Goal: Transaction & Acquisition: Purchase product/service

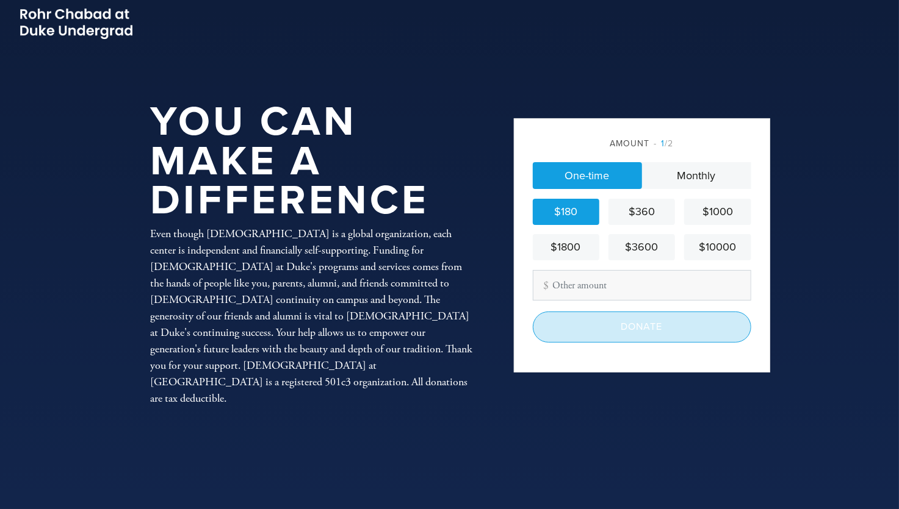
click at [658, 330] on input "Donate" at bounding box center [642, 327] width 218 height 31
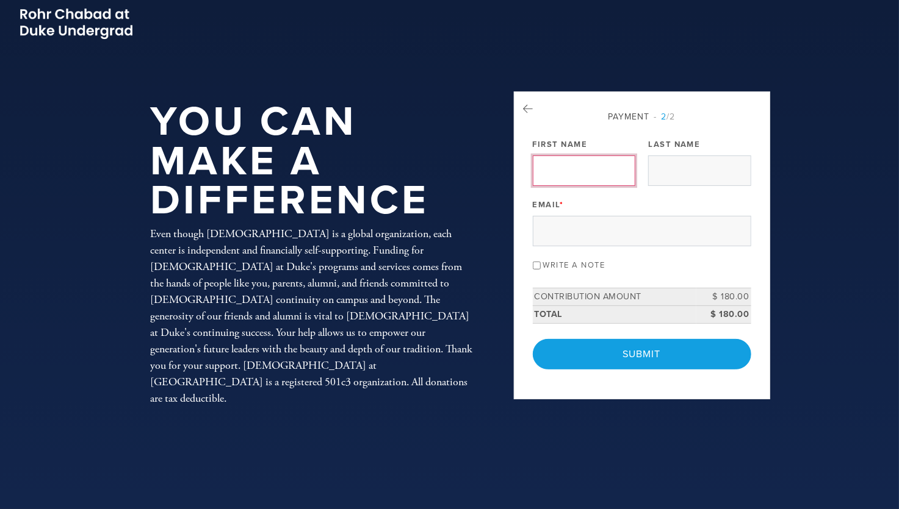
click at [562, 174] on input "First Name" at bounding box center [584, 171] width 102 height 31
type input "Anne"
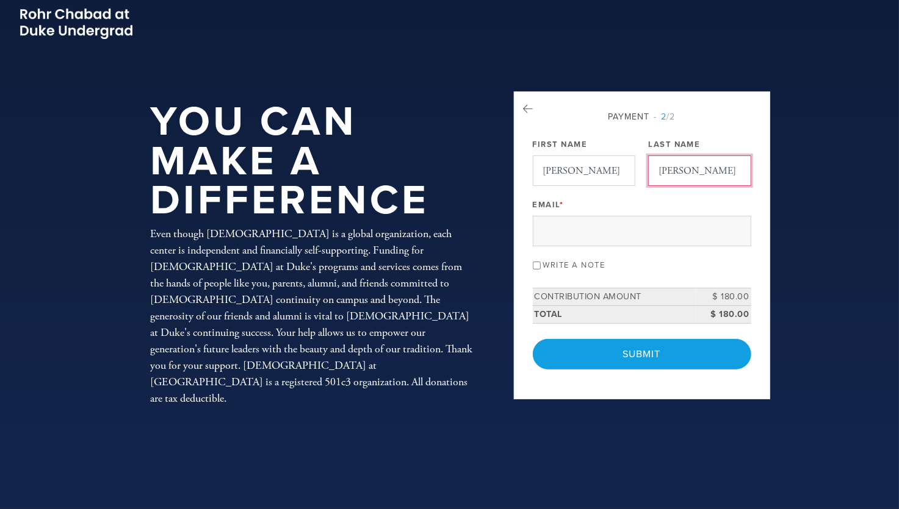
type input "Mann"
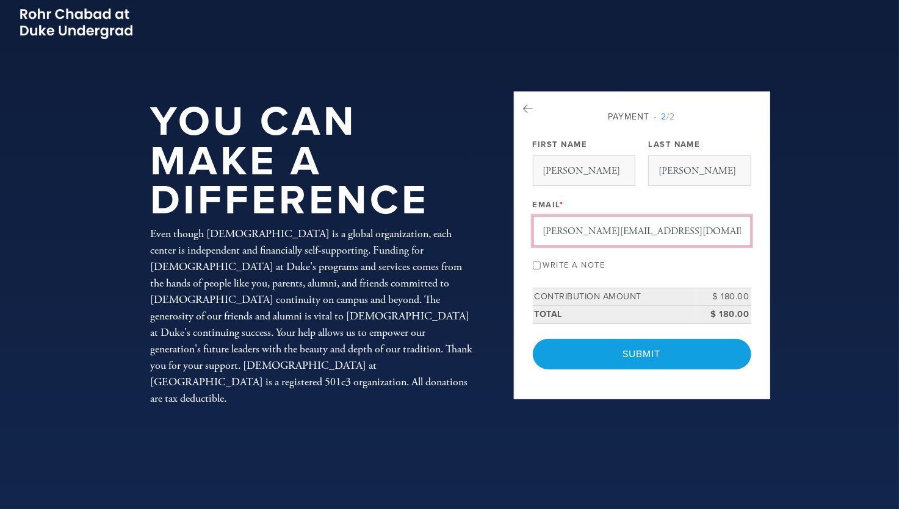
type input "anne_mann@att.net"
click at [581, 264] on label "Write a note" at bounding box center [574, 265] width 62 height 10
click at [541, 264] on input "Write a note" at bounding box center [537, 266] width 8 height 8
checkbox input "true"
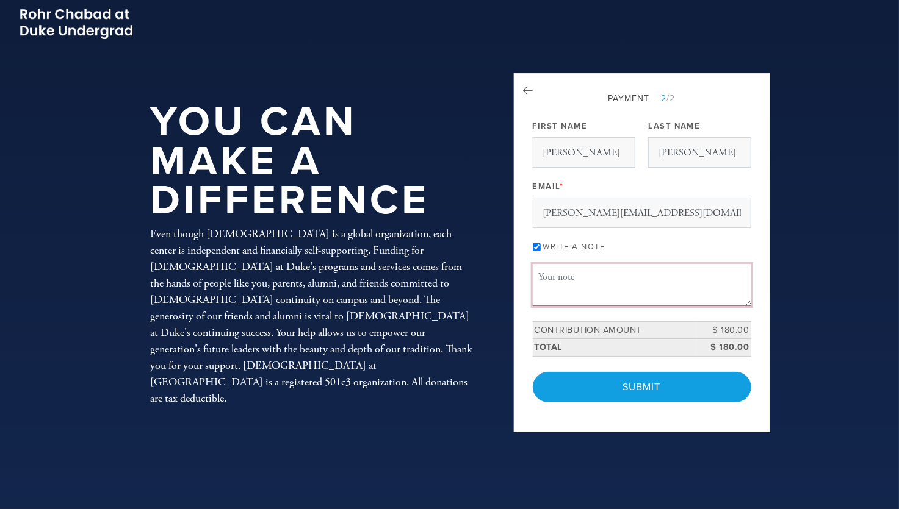
click at [570, 277] on textarea "Message or dedication" at bounding box center [642, 284] width 218 height 41
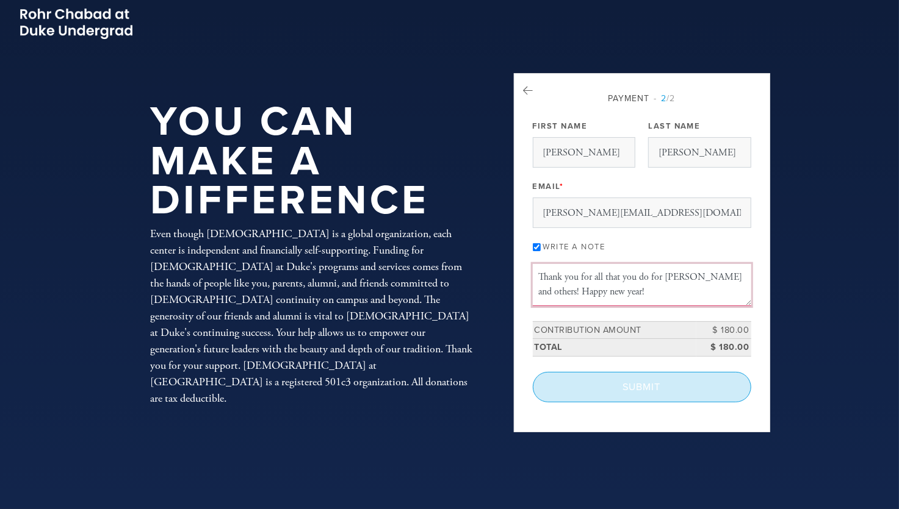
type textarea "Thank you for all that you do for Elizabeth and others! Happy new year!"
click at [701, 384] on input "Submit" at bounding box center [642, 387] width 218 height 31
